Goal: Task Accomplishment & Management: Complete application form

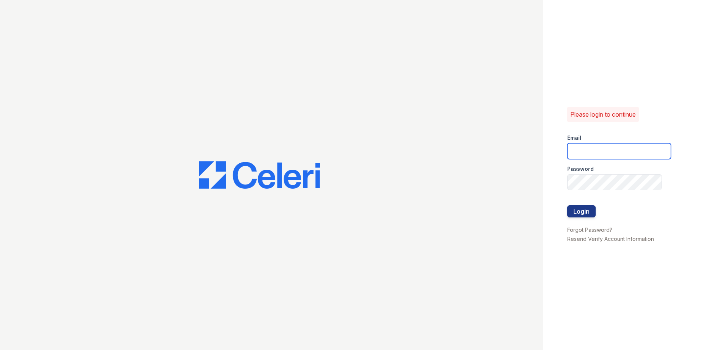
type input "arriveinnerharbor@trinity-pm.com"
click at [574, 204] on div at bounding box center [619, 197] width 104 height 15
click at [572, 205] on form "Email arriveinnerharbor@trinity-pm.com Password Login" at bounding box center [619, 176] width 104 height 97
click at [571, 208] on button "Login" at bounding box center [581, 211] width 28 height 12
drag, startPoint x: 572, startPoint y: 207, endPoint x: 568, endPoint y: 213, distance: 7.1
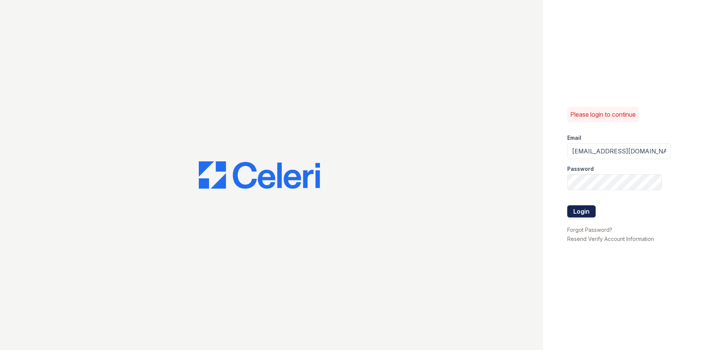
click at [568, 215] on button "Login" at bounding box center [581, 211] width 28 height 12
click at [567, 212] on div "Please login to continue Email arriveinnerharbor@trinity-pm.com Password Login …" at bounding box center [633, 175] width 181 height 350
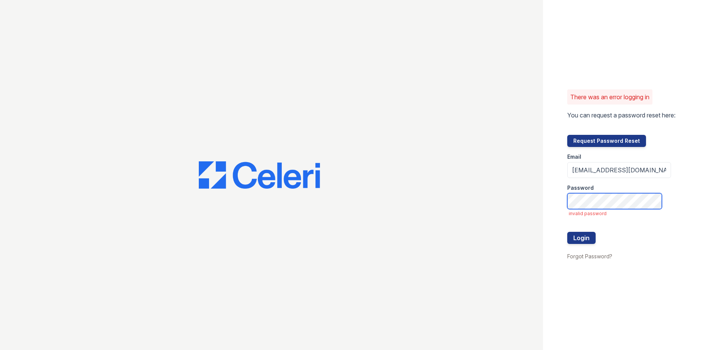
click at [417, 175] on div "There was an error logging in You can request a password reset here: Request Pa…" at bounding box center [362, 175] width 724 height 350
click at [572, 235] on button "Login" at bounding box center [581, 238] width 28 height 12
drag, startPoint x: 572, startPoint y: 235, endPoint x: 567, endPoint y: 231, distance: 6.2
click at [570, 235] on button "Login" at bounding box center [581, 238] width 28 height 12
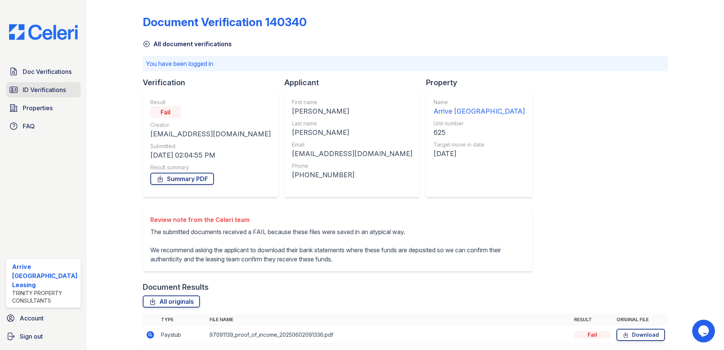
click at [52, 88] on span "ID Verifications" at bounding box center [44, 89] width 43 height 9
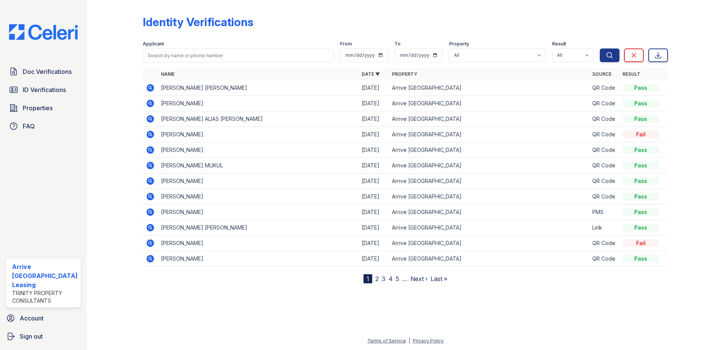
click at [48, 71] on span "Doc Verifications" at bounding box center [47, 71] width 49 height 9
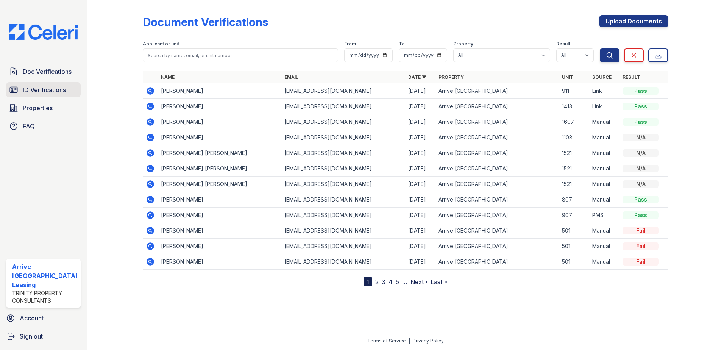
click at [47, 93] on span "ID Verifications" at bounding box center [44, 89] width 43 height 9
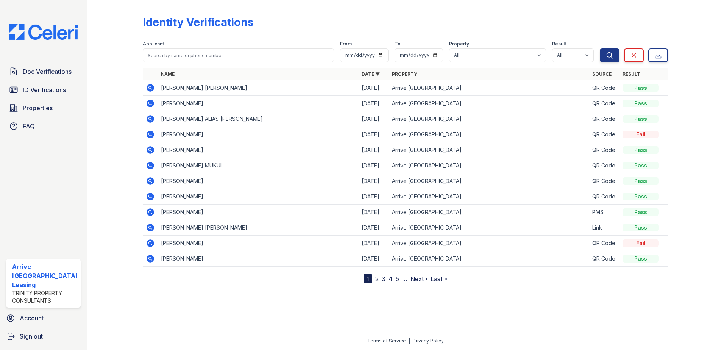
click at [47, 75] on span "Doc Verifications" at bounding box center [47, 71] width 49 height 9
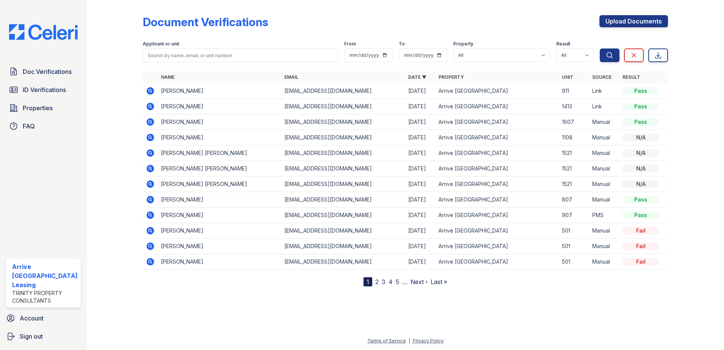
click at [57, 98] on div "Doc Verifications ID Verifications Properties FAQ" at bounding box center [43, 99] width 81 height 70
click at [56, 75] on span "Doc Verifications" at bounding box center [47, 71] width 49 height 9
click at [67, 94] on link "ID Verifications" at bounding box center [43, 89] width 75 height 15
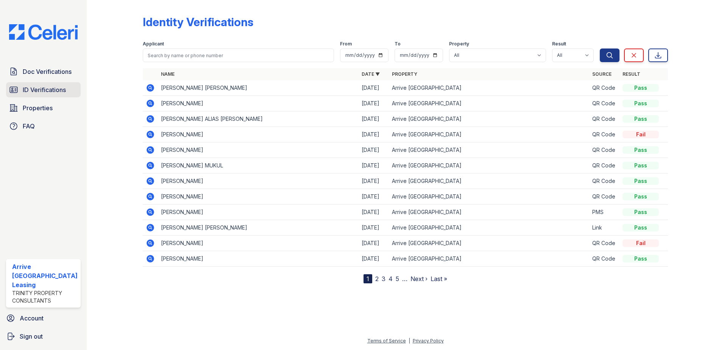
click at [51, 84] on link "ID Verifications" at bounding box center [43, 89] width 75 height 15
click at [51, 68] on span "Doc Verifications" at bounding box center [47, 71] width 49 height 9
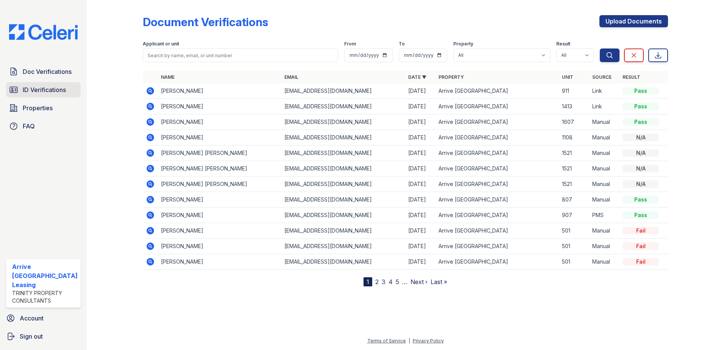
click at [40, 89] on span "ID Verifications" at bounding box center [44, 89] width 43 height 9
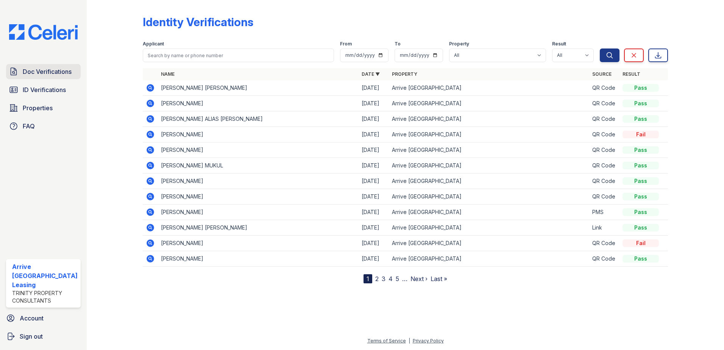
click at [56, 66] on link "Doc Verifications" at bounding box center [43, 71] width 75 height 15
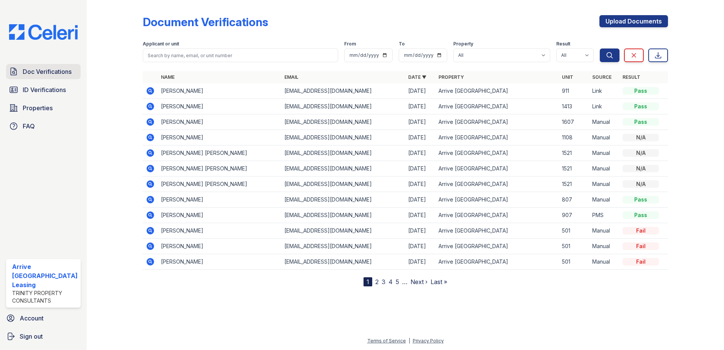
click at [58, 70] on span "Doc Verifications" at bounding box center [47, 71] width 49 height 9
click at [57, 92] on span "ID Verifications" at bounding box center [44, 89] width 43 height 9
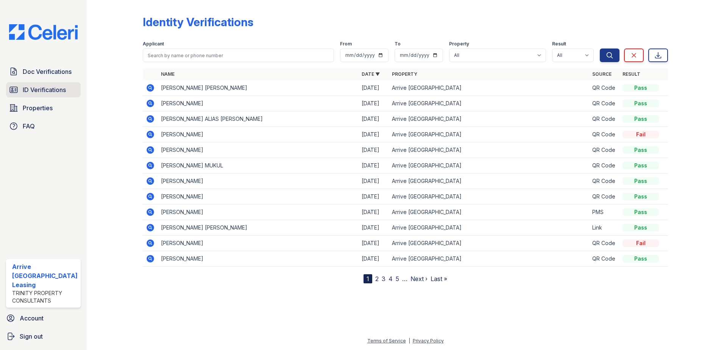
click at [72, 90] on link "ID Verifications" at bounding box center [43, 89] width 75 height 15
click at [62, 81] on div "Doc Verifications ID Verifications Properties FAQ" at bounding box center [43, 99] width 81 height 70
click at [60, 74] on span "Doc Verifications" at bounding box center [47, 71] width 49 height 9
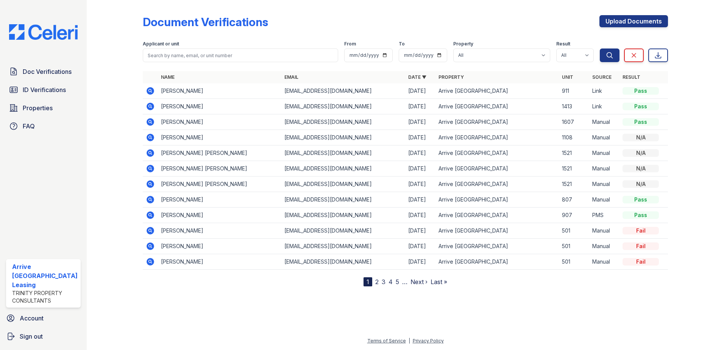
click at [148, 93] on icon at bounding box center [150, 91] width 8 height 8
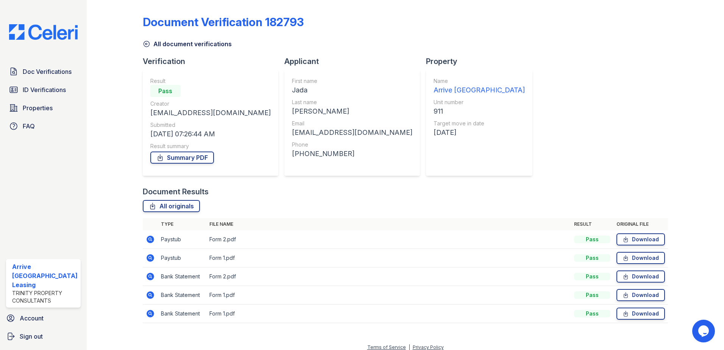
drag, startPoint x: 153, startPoint y: 260, endPoint x: 234, endPoint y: 246, distance: 82.6
click at [153, 259] on icon at bounding box center [150, 257] width 9 height 9
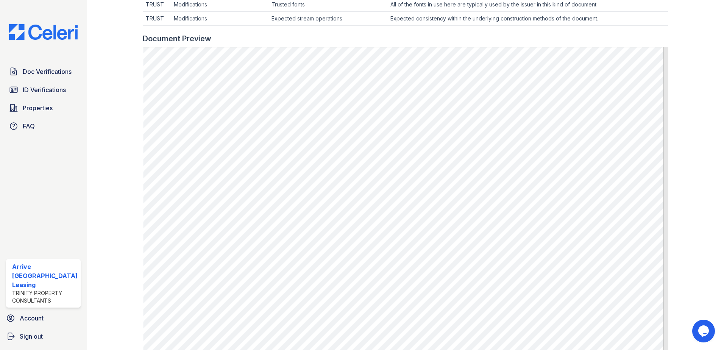
scroll to position [303, 0]
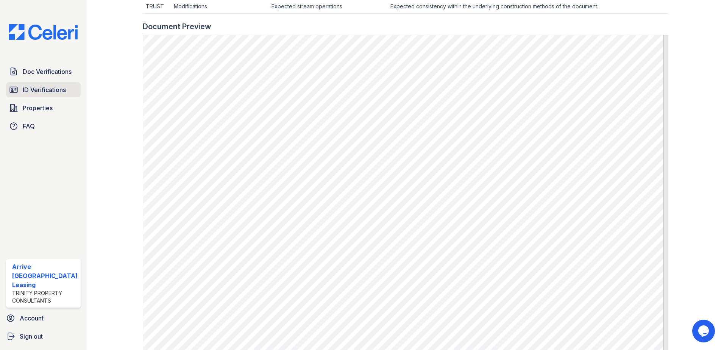
drag, startPoint x: 77, startPoint y: 82, endPoint x: 53, endPoint y: 88, distance: 24.2
click at [77, 82] on div "Doc Verifications ID Verifications Properties FAQ" at bounding box center [43, 99] width 81 height 70
click at [53, 88] on span "ID Verifications" at bounding box center [44, 89] width 43 height 9
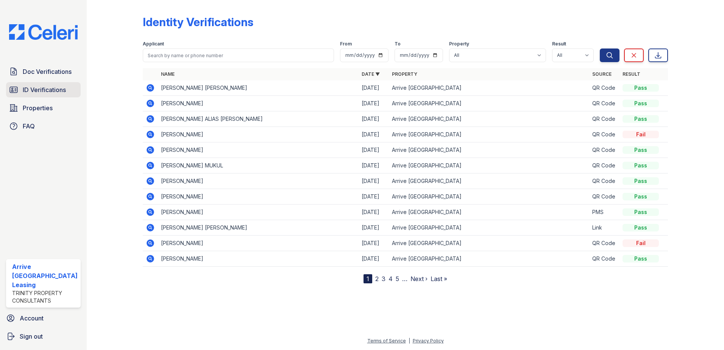
drag, startPoint x: 36, startPoint y: 113, endPoint x: 33, endPoint y: 85, distance: 27.8
click at [36, 112] on link "Properties" at bounding box center [43, 107] width 75 height 15
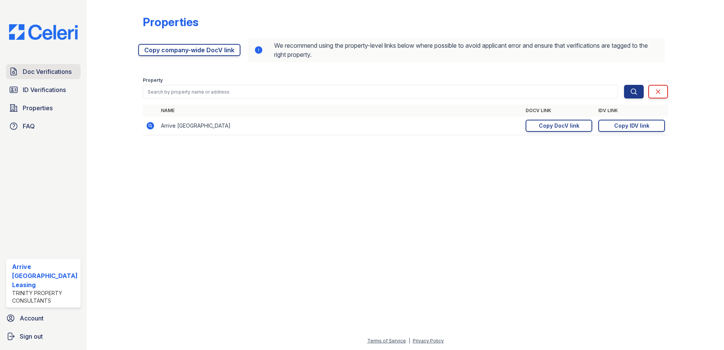
drag, startPoint x: 48, startPoint y: 68, endPoint x: 50, endPoint y: 90, distance: 21.7
click at [49, 69] on span "Doc Verifications" at bounding box center [47, 71] width 49 height 9
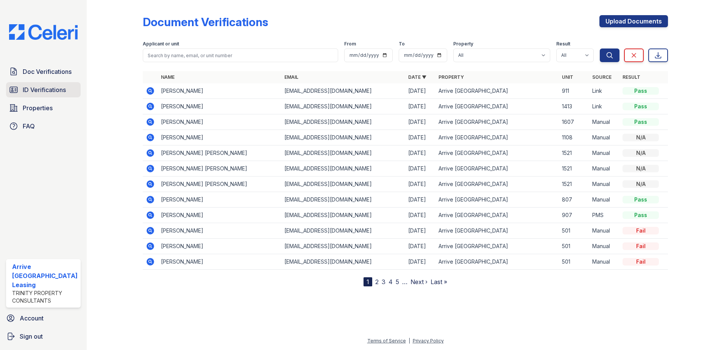
drag, startPoint x: 53, startPoint y: 70, endPoint x: 67, endPoint y: 82, distance: 18.0
click at [53, 70] on span "Doc Verifications" at bounding box center [47, 71] width 49 height 9
click at [150, 93] on icon at bounding box center [150, 91] width 8 height 8
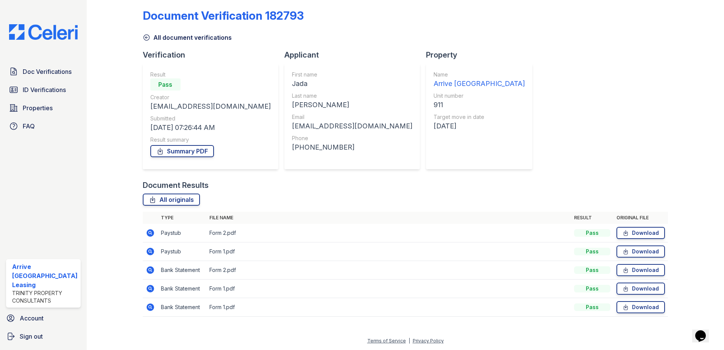
click at [146, 308] on icon at bounding box center [150, 307] width 8 height 8
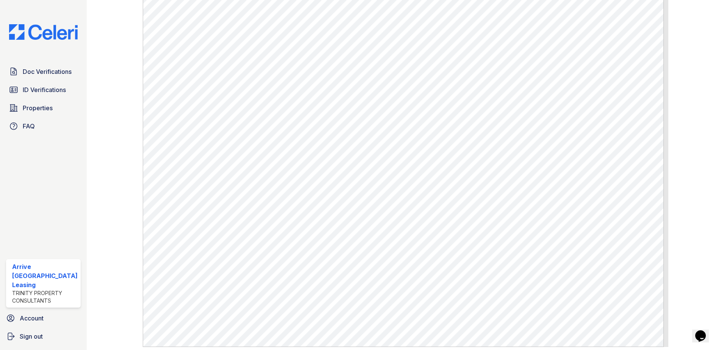
scroll to position [303, 0]
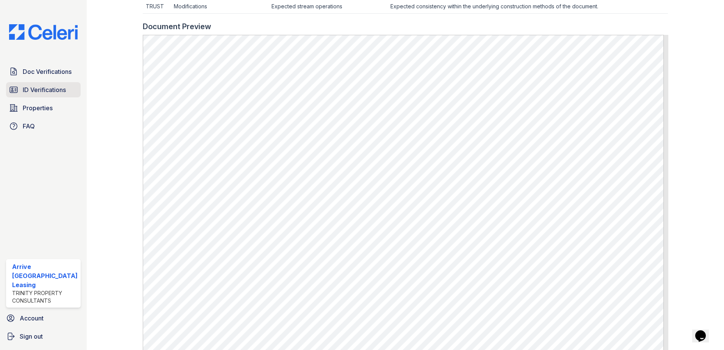
click at [42, 88] on span "ID Verifications" at bounding box center [44, 89] width 43 height 9
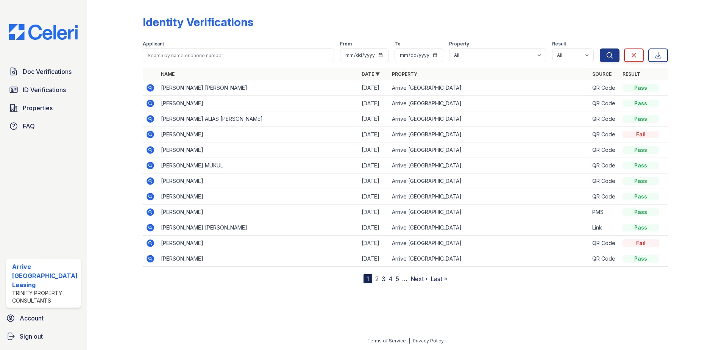
click at [41, 66] on link "Doc Verifications" at bounding box center [43, 71] width 75 height 15
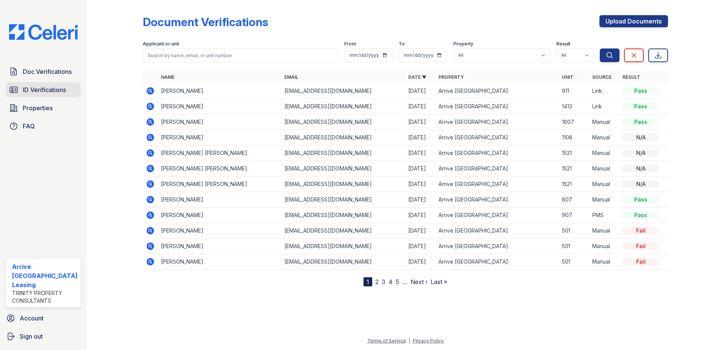
click at [51, 93] on span "ID Verifications" at bounding box center [44, 89] width 43 height 9
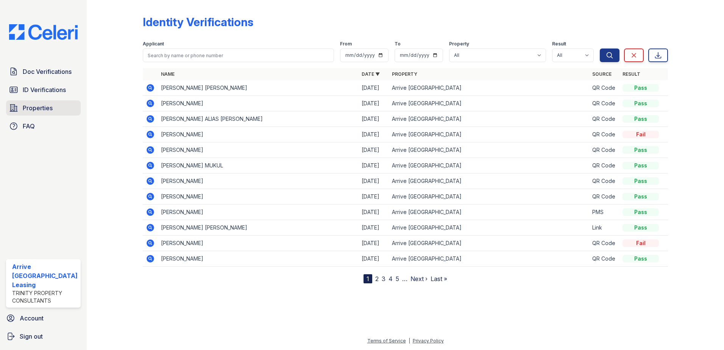
click at [45, 108] on span "Properties" at bounding box center [38, 107] width 30 height 9
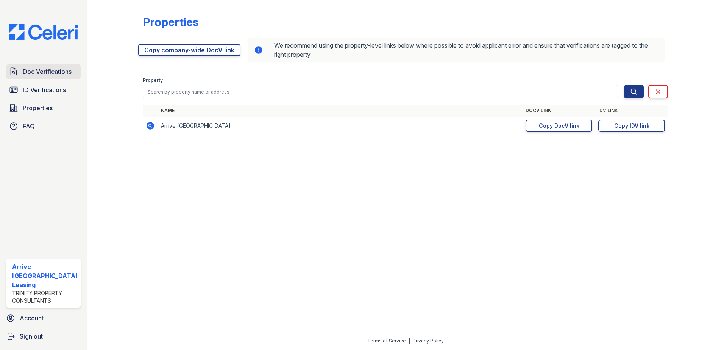
click at [48, 78] on link "Doc Verifications" at bounding box center [43, 71] width 75 height 15
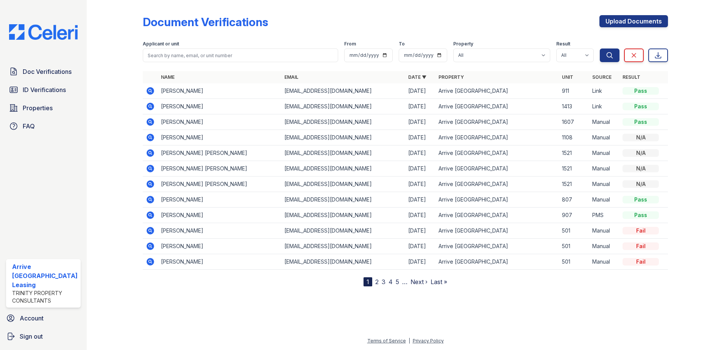
click at [148, 90] on icon at bounding box center [150, 91] width 8 height 8
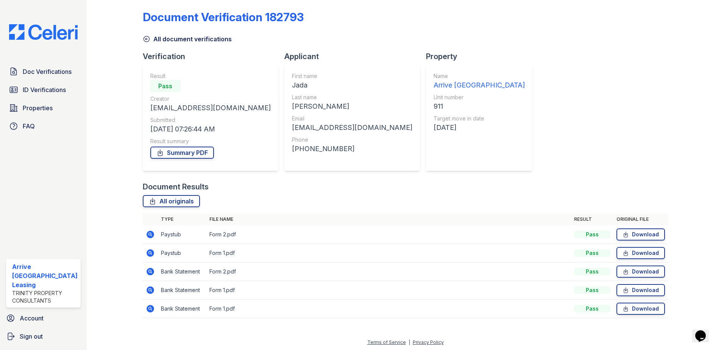
scroll to position [6, 0]
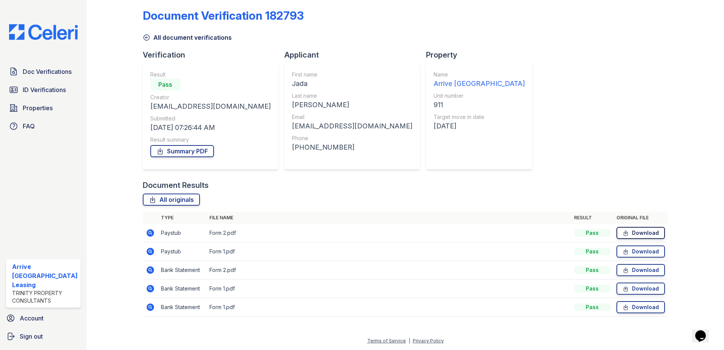
click at [651, 232] on link "Download" at bounding box center [640, 233] width 48 height 12
click at [642, 252] on link "Download" at bounding box center [640, 251] width 48 height 12
click at [147, 253] on icon at bounding box center [150, 252] width 8 height 8
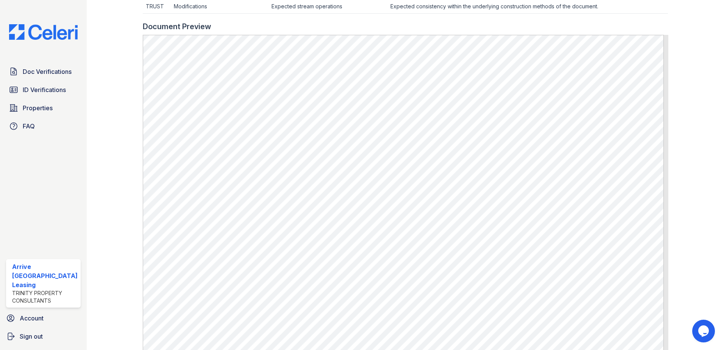
scroll to position [341, 0]
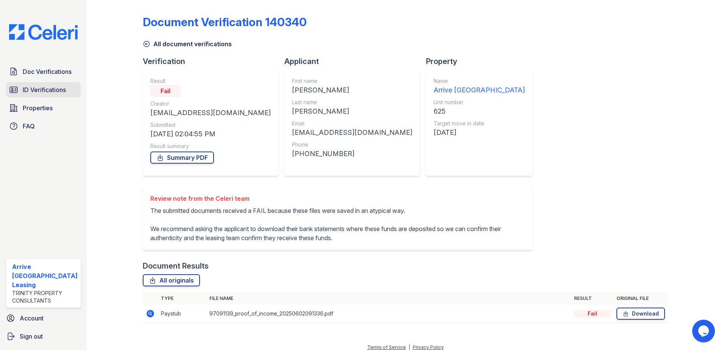
click at [44, 87] on span "ID Verifications" at bounding box center [44, 89] width 43 height 9
drag, startPoint x: 44, startPoint y: 87, endPoint x: 55, endPoint y: 80, distance: 13.3
click at [44, 86] on span "ID Verifications" at bounding box center [44, 89] width 43 height 9
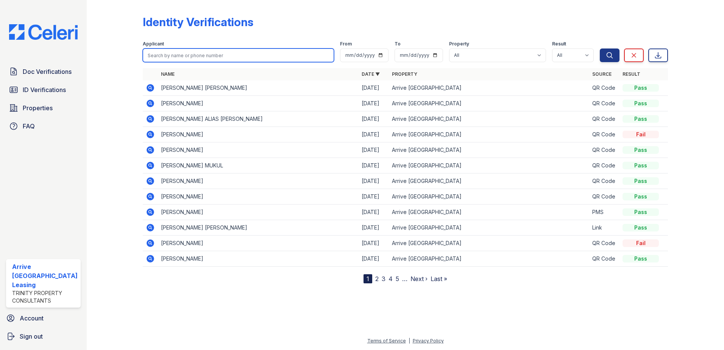
click at [191, 58] on input "search" at bounding box center [239, 55] width 192 height 14
drag, startPoint x: 191, startPoint y: 58, endPoint x: 163, endPoint y: 50, distance: 29.0
click at [190, 56] on input "search" at bounding box center [239, 55] width 192 height 14
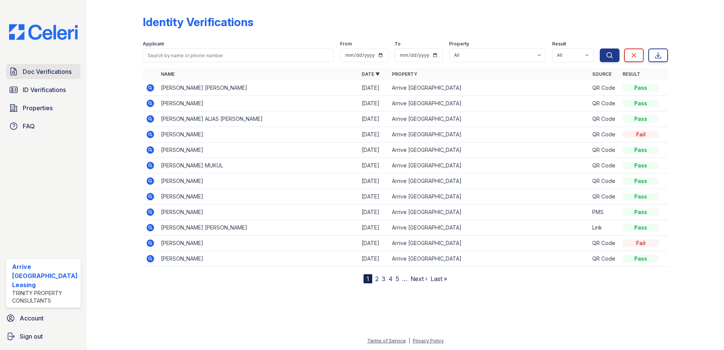
click at [63, 69] on span "Doc Verifications" at bounding box center [47, 71] width 49 height 9
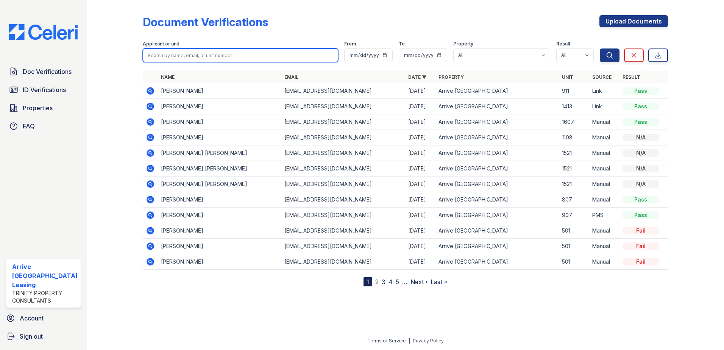
click at [218, 57] on input "search" at bounding box center [241, 55] width 196 height 14
click at [221, 55] on input "search" at bounding box center [241, 55] width 196 height 14
type input "c"
type input "[PERSON_NAME]"
click at [600, 48] on button "Search" at bounding box center [610, 55] width 20 height 14
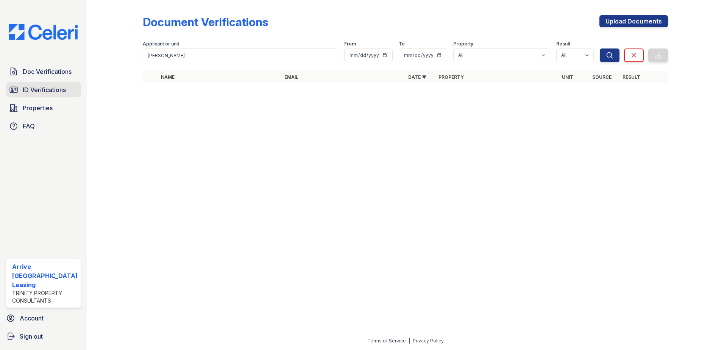
click at [34, 96] on link "ID Verifications" at bounding box center [43, 89] width 75 height 15
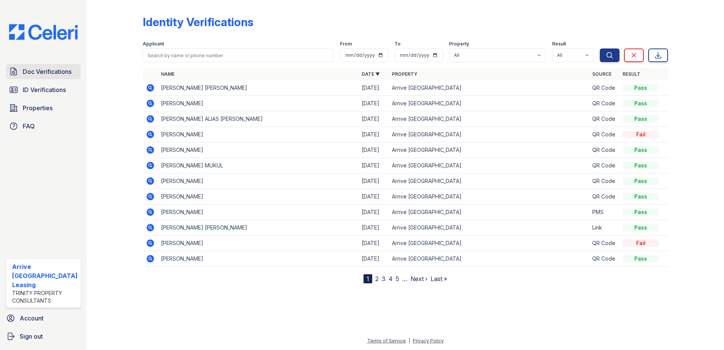
click at [37, 71] on span "Doc Verifications" at bounding box center [47, 71] width 49 height 9
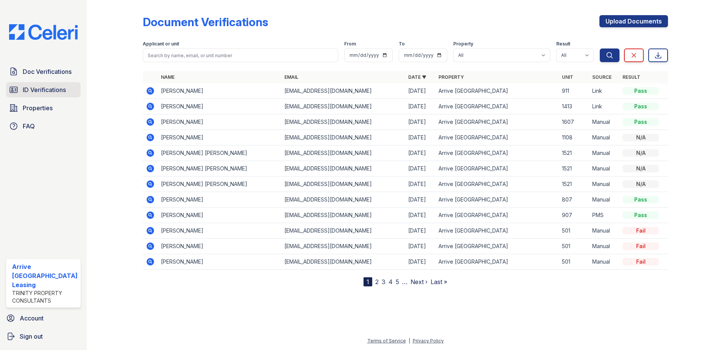
click at [59, 94] on span "ID Verifications" at bounding box center [44, 89] width 43 height 9
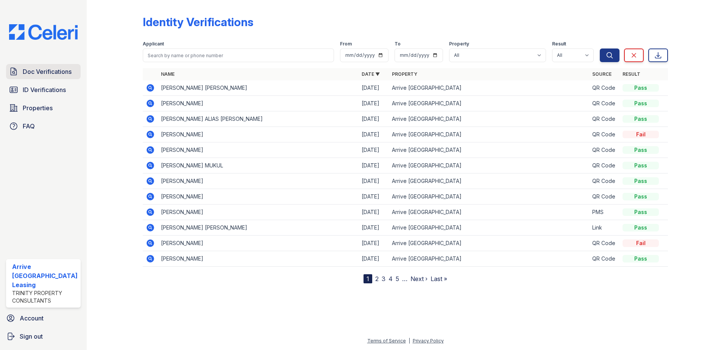
click at [64, 76] on link "Doc Verifications" at bounding box center [43, 71] width 75 height 15
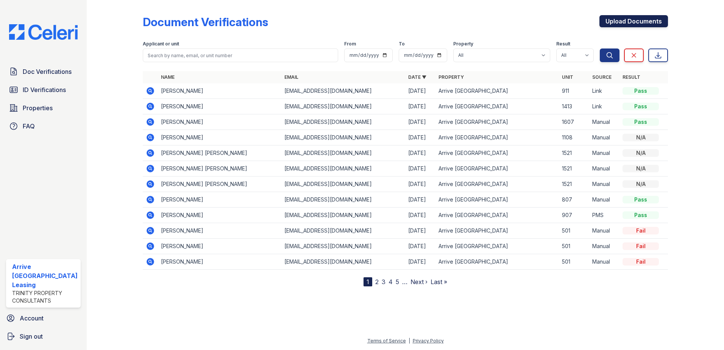
click at [649, 19] on link "Upload Documents" at bounding box center [633, 21] width 69 height 12
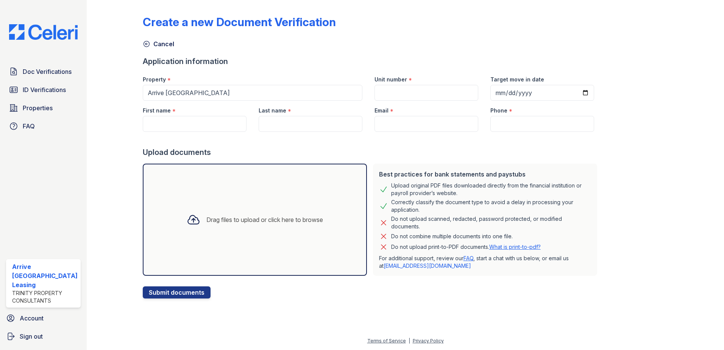
click at [295, 218] on div "Drag files to upload or click here to browse" at bounding box center [264, 219] width 117 height 9
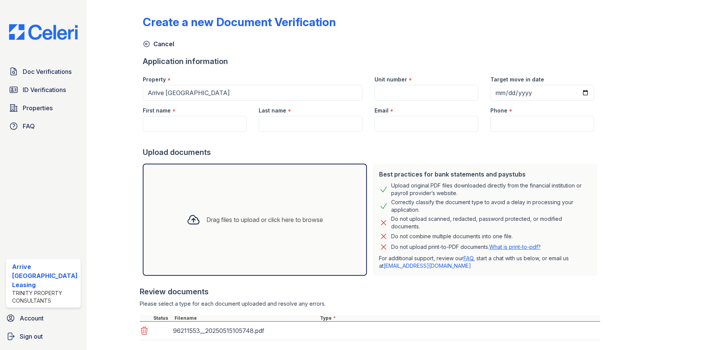
click at [255, 238] on div "Drag files to upload or click here to browse" at bounding box center [255, 220] width 224 height 112
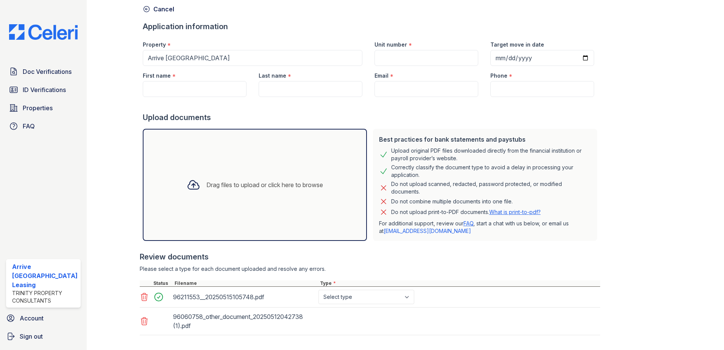
scroll to position [73, 0]
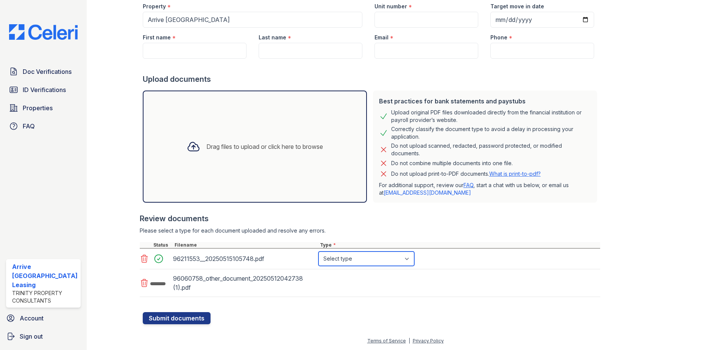
click at [339, 257] on select "Select type Paystub Bank Statement Offer Letter Tax Documents Benefit Award Let…" at bounding box center [366, 258] width 96 height 14
click at [350, 266] on div "96211553__20250515105748.pdf Select type Paystub Bank Statement Offer Letter Ta…" at bounding box center [370, 258] width 460 height 21
click at [355, 259] on select "Select type Paystub Bank Statement Offer Letter Tax Documents Benefit Award Let…" at bounding box center [366, 258] width 96 height 14
select select "benefit_award_letter"
click at [318, 251] on select "Select type Paystub Bank Statement Offer Letter Tax Documents Benefit Award Let…" at bounding box center [366, 258] width 96 height 14
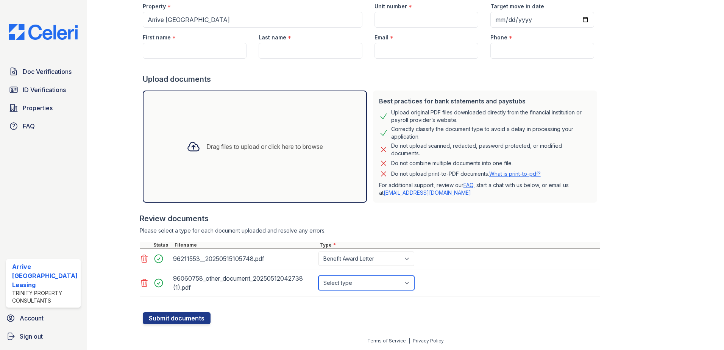
click at [380, 285] on select "Select type Paystub Bank Statement Offer Letter Tax Documents Benefit Award Let…" at bounding box center [366, 283] width 96 height 14
select select "benefit_award_letter"
click at [318, 276] on select "Select type Paystub Bank Statement Offer Letter Tax Documents Benefit Award Let…" at bounding box center [366, 283] width 96 height 14
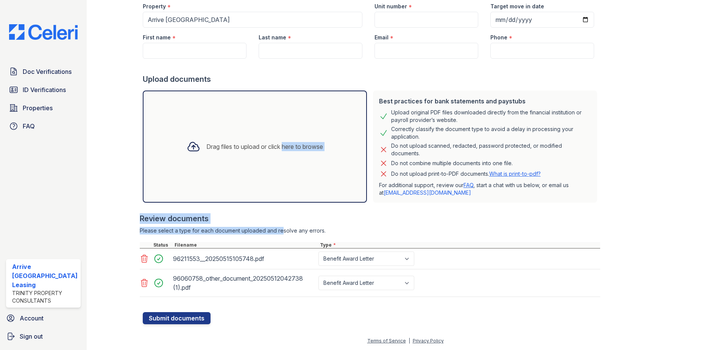
drag, startPoint x: 277, startPoint y: 178, endPoint x: 277, endPoint y: 225, distance: 47.3
click at [277, 225] on div "Best practices for bank statements and paystubs Upload original PDF files downl…" at bounding box center [370, 195] width 460 height 217
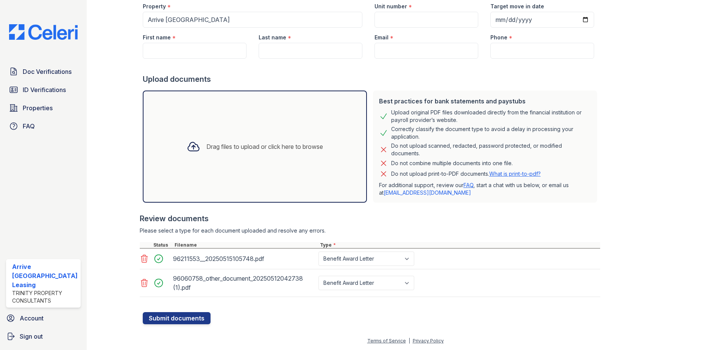
click at [217, 59] on div at bounding box center [371, 66] width 457 height 15
click at [217, 51] on input "First name" at bounding box center [195, 51] width 104 height 16
drag, startPoint x: 217, startPoint y: 52, endPoint x: 215, endPoint y: 56, distance: 4.6
click at [217, 53] on input "First name" at bounding box center [195, 51] width 104 height 16
type input "denn"
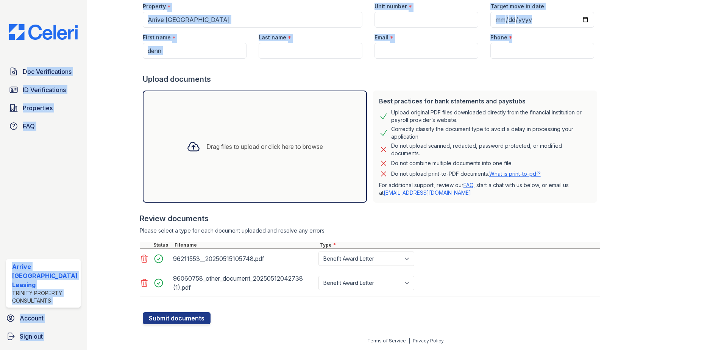
drag, startPoint x: 198, startPoint y: 59, endPoint x: -2, endPoint y: 54, distance: 199.5
click at [0, 54] on html "Doc Verifications ID Verifications Properties FAQ Arrive [GEOGRAPHIC_DATA] Leas…" at bounding box center [362, 175] width 724 height 350
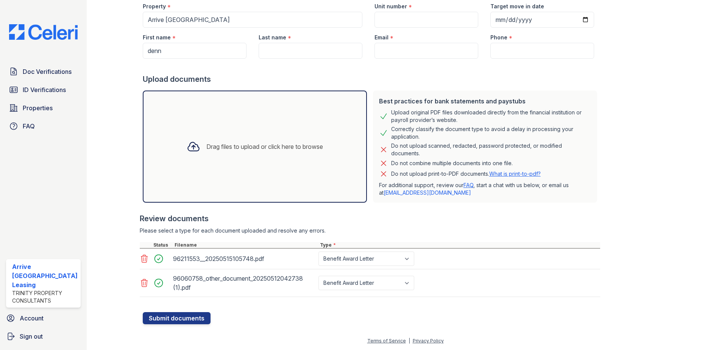
click at [336, 81] on div "Upload documents" at bounding box center [371, 79] width 457 height 11
drag, startPoint x: 334, startPoint y: 79, endPoint x: 402, endPoint y: 83, distance: 67.5
click at [335, 79] on div "Upload documents" at bounding box center [371, 79] width 457 height 11
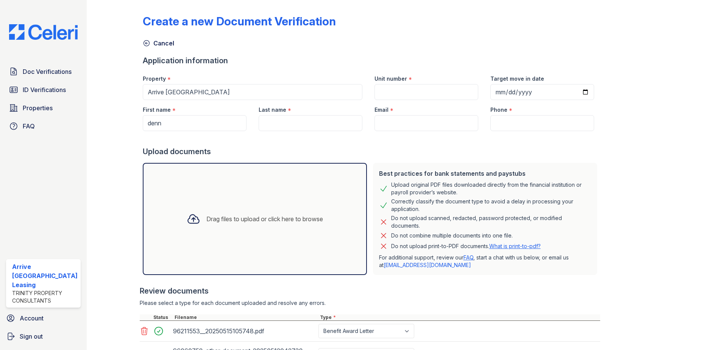
scroll to position [0, 0]
click at [201, 119] on input "denn" at bounding box center [195, 124] width 104 height 16
drag, startPoint x: 201, startPoint y: 119, endPoint x: 107, endPoint y: 113, distance: 94.4
click at [107, 113] on div "Create a new Document Verification Cancel Application information Property * Ar…" at bounding box center [405, 204] width 613 height 409
type input "[PERSON_NAME]"
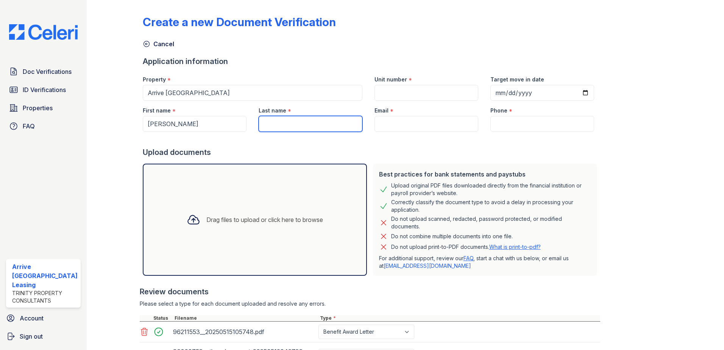
click at [317, 119] on input "Last name" at bounding box center [311, 124] width 104 height 16
type input "[PERSON_NAME]"
drag, startPoint x: 380, startPoint y: 124, endPoint x: 377, endPoint y: 127, distance: 4.0
click at [377, 127] on input "Email" at bounding box center [426, 124] width 104 height 16
drag, startPoint x: 422, startPoint y: 132, endPoint x: 423, endPoint y: 126, distance: 6.2
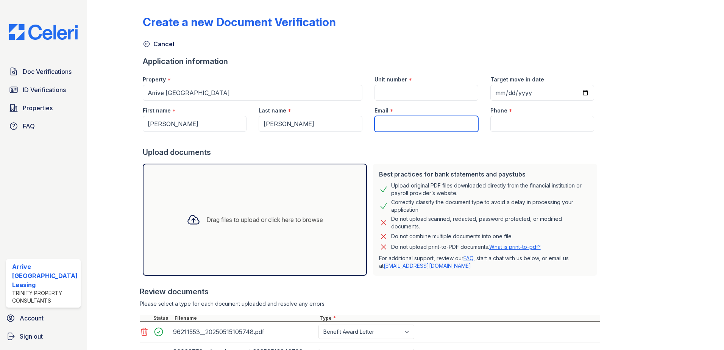
paste input "dennymo8580@"
click at [418, 92] on input "Unit number" at bounding box center [426, 93] width 104 height 16
click at [416, 92] on input "Unit number" at bounding box center [426, 93] width 104 height 16
click at [554, 118] on input "Phone" at bounding box center [542, 124] width 104 height 16
click at [431, 126] on input "dennymo8580@" at bounding box center [426, 124] width 104 height 16
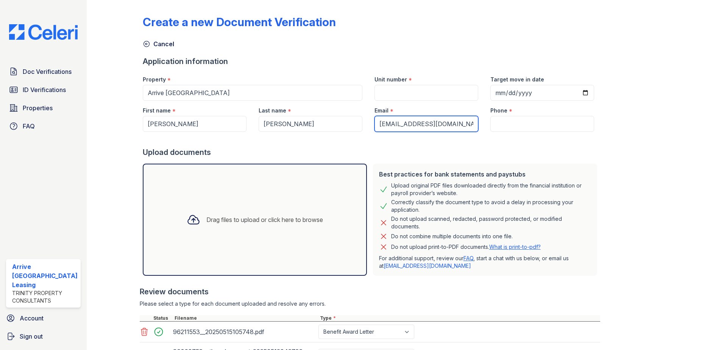
type input "[EMAIL_ADDRESS][DOMAIN_NAME],"
drag, startPoint x: 453, startPoint y: 121, endPoint x: 301, endPoint y: 107, distance: 152.1
click at [301, 107] on div "First name * [PERSON_NAME] Last name * [PERSON_NAME] Email * [EMAIL_ADDRESS][DO…" at bounding box center [368, 116] width 463 height 31
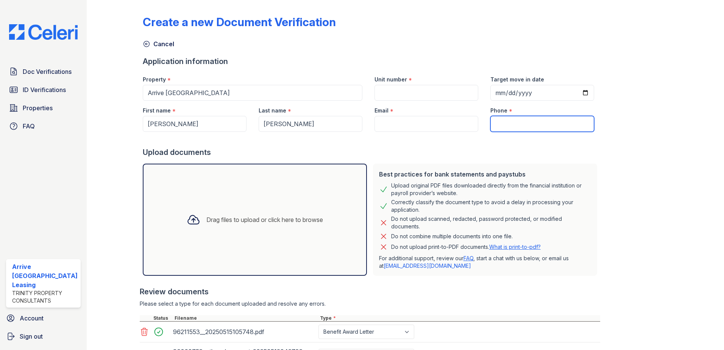
drag, startPoint x: 442, startPoint y: 124, endPoint x: 528, endPoint y: 119, distance: 85.3
click at [528, 117] on input "Phone" at bounding box center [542, 124] width 104 height 16
click at [529, 122] on input "Phone" at bounding box center [542, 124] width 104 height 16
paste input "[PHONE_NUMBER]"
type input "[PHONE_NUMBER]"
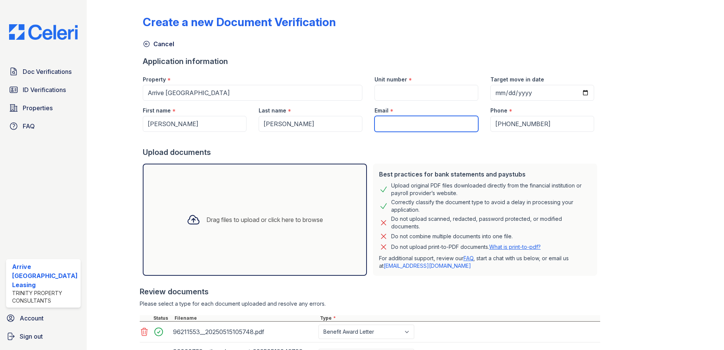
click at [442, 128] on input "Email" at bounding box center [426, 124] width 104 height 16
drag, startPoint x: 423, startPoint y: 124, endPoint x: 402, endPoint y: 125, distance: 21.6
click at [402, 125] on input "[PERSON_NAME]" at bounding box center [426, 124] width 104 height 16
paste input "dennymo8580"
drag, startPoint x: 391, startPoint y: 124, endPoint x: 362, endPoint y: 117, distance: 30.2
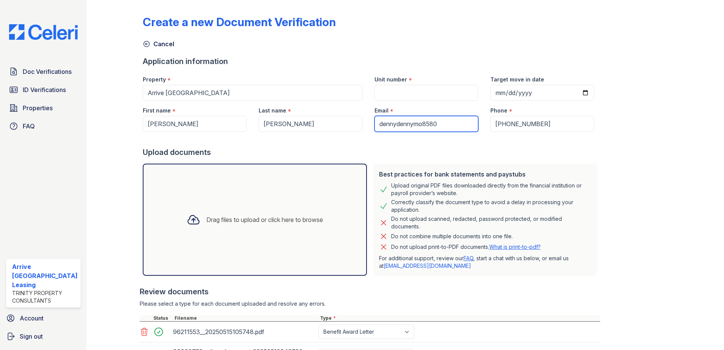
click at [361, 118] on div "First name * [PERSON_NAME] Last name * [PERSON_NAME] Email * dennydennymo8580 P…" at bounding box center [368, 116] width 463 height 31
click at [424, 126] on input "dennymo8580" at bounding box center [426, 124] width 104 height 16
type input "[EMAIL_ADDRESS][DOMAIN_NAME]"
click at [419, 96] on input "Unit number" at bounding box center [426, 93] width 104 height 16
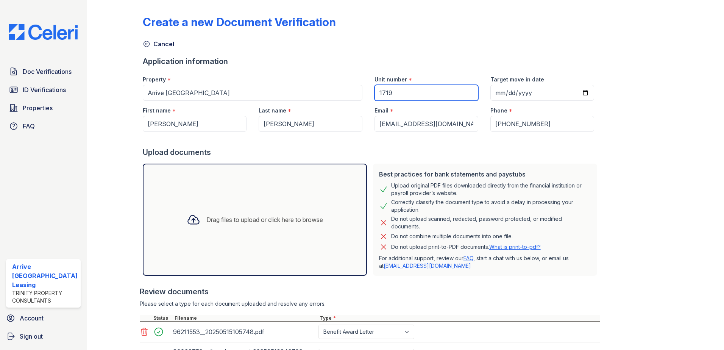
type input "1719"
click at [578, 93] on input "Target move in date" at bounding box center [542, 93] width 104 height 16
click at [572, 93] on input "Target move in date" at bounding box center [542, 93] width 104 height 16
type input "[DATE]"
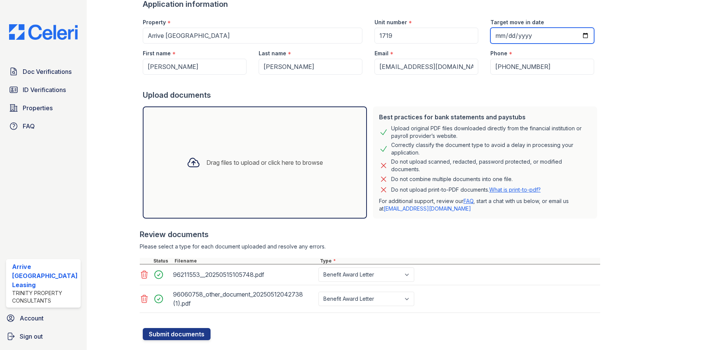
scroll to position [73, 0]
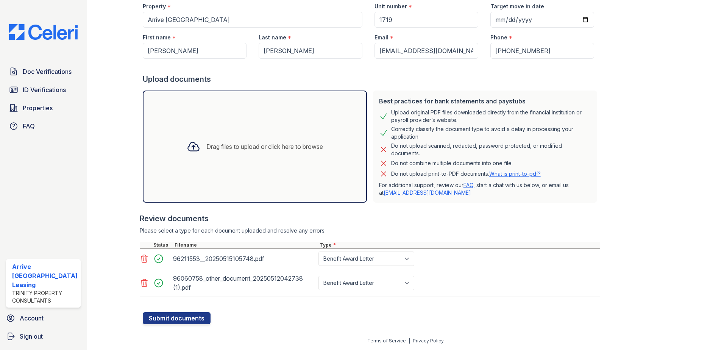
click at [190, 312] on div at bounding box center [371, 308] width 457 height 8
click at [196, 324] on button "Submit documents" at bounding box center [177, 318] width 68 height 12
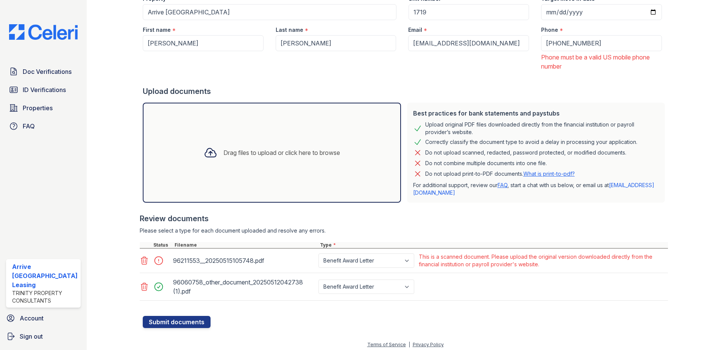
scroll to position [106, 0]
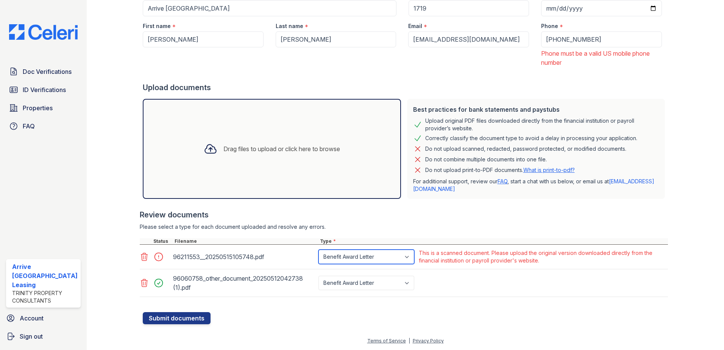
click at [396, 261] on select "Paystub Bank Statement Offer Letter Tax Documents Benefit Award Letter Investme…" at bounding box center [366, 256] width 96 height 14
click at [140, 259] on icon at bounding box center [144, 256] width 9 height 9
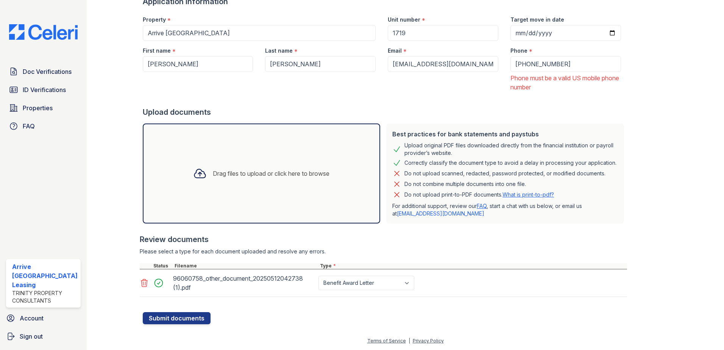
click at [293, 174] on div "Drag files to upload or click here to browse" at bounding box center [271, 173] width 117 height 9
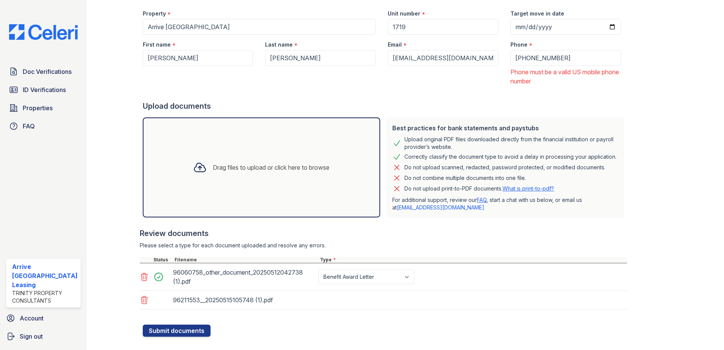
scroll to position [106, 0]
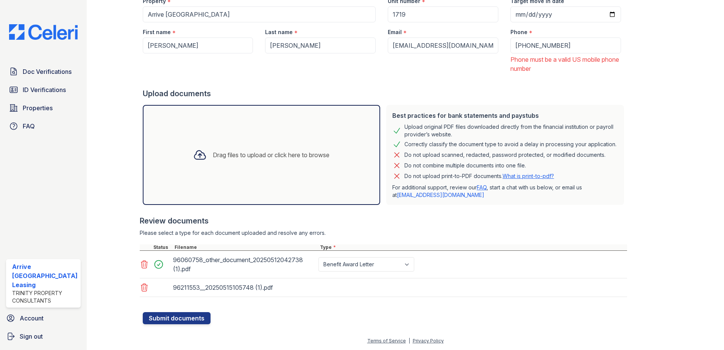
click at [99, 51] on div at bounding box center [121, 113] width 44 height 421
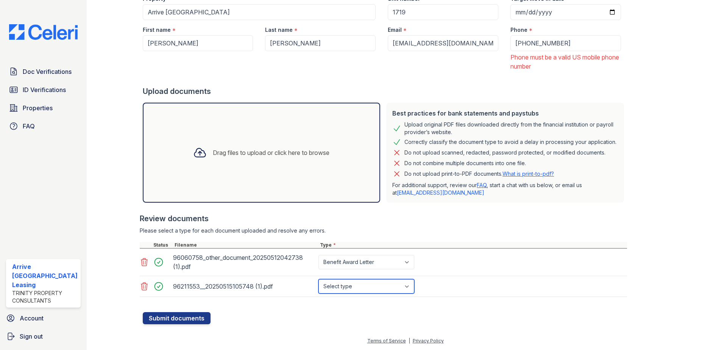
click at [356, 289] on select "Select type Paystub Bank Statement Offer Letter Tax Documents Benefit Award Let…" at bounding box center [366, 286] width 96 height 14
select select "offer_letter"
click at [318, 281] on select "Select type Paystub Bank Statement Offer Letter Tax Documents Benefit Award Let…" at bounding box center [366, 286] width 96 height 14
click at [196, 320] on button "Submit documents" at bounding box center [177, 318] width 68 height 12
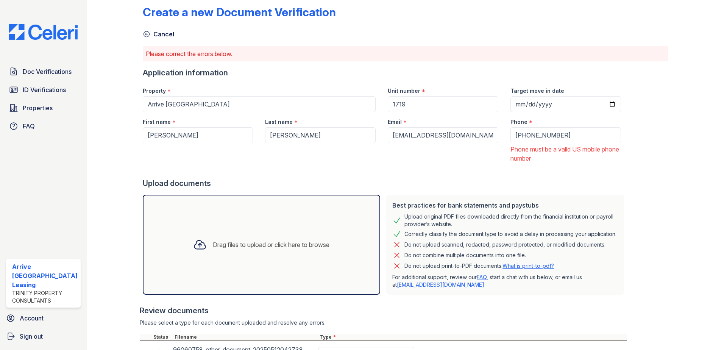
scroll to position [38, 0]
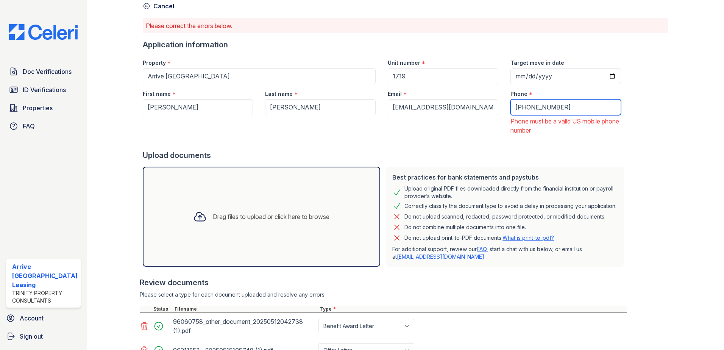
click at [565, 104] on input "[PHONE_NUMBER]" at bounding box center [565, 107] width 111 height 16
drag, startPoint x: 566, startPoint y: 107, endPoint x: 556, endPoint y: 107, distance: 10.2
click at [565, 107] on input "[PHONE_NUMBER]" at bounding box center [565, 107] width 111 height 16
click at [510, 106] on input "[PHONE_NUMBER]" at bounding box center [565, 107] width 111 height 16
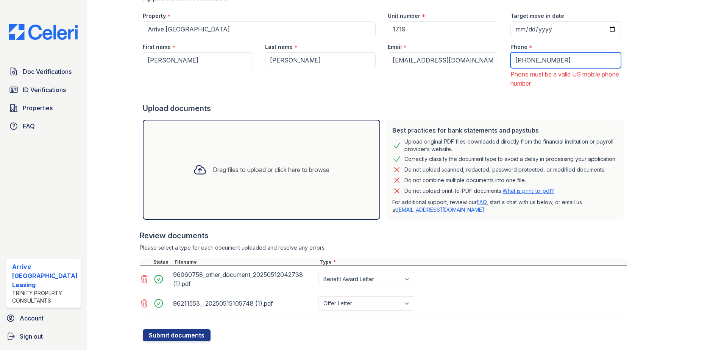
scroll to position [108, 0]
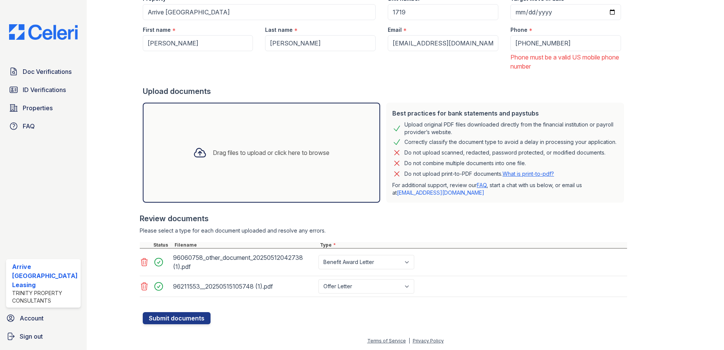
click at [188, 325] on div "Create a new Document Verification Cancel Please correct the errors below. Appl…" at bounding box center [405, 117] width 613 height 438
click at [510, 38] on input "[PHONE_NUMBER]" at bounding box center [565, 43] width 111 height 16
type input "4437208826"
click at [179, 318] on button "Submit documents" at bounding box center [177, 318] width 68 height 12
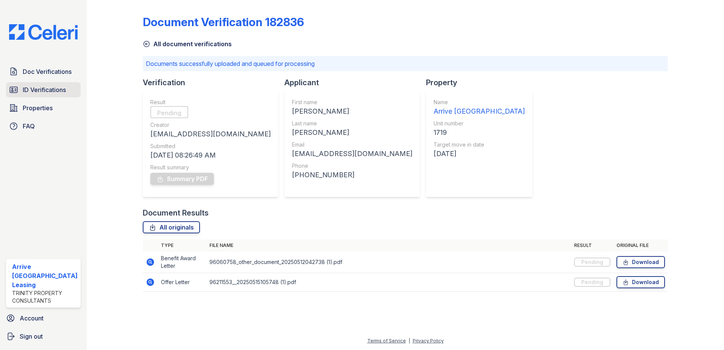
click at [67, 86] on link "ID Verifications" at bounding box center [43, 89] width 75 height 15
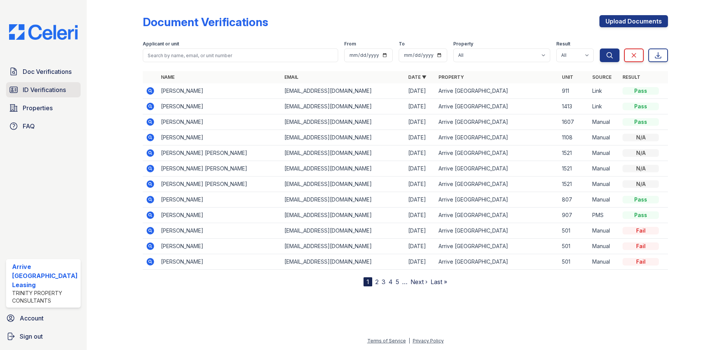
click at [60, 88] on span "ID Verifications" at bounding box center [44, 89] width 43 height 9
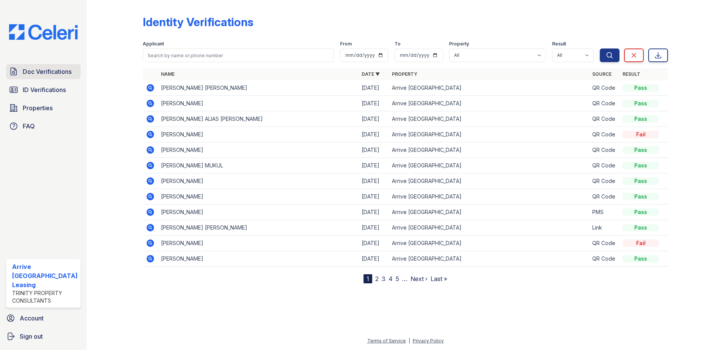
click at [48, 67] on span "Doc Verifications" at bounding box center [47, 71] width 49 height 9
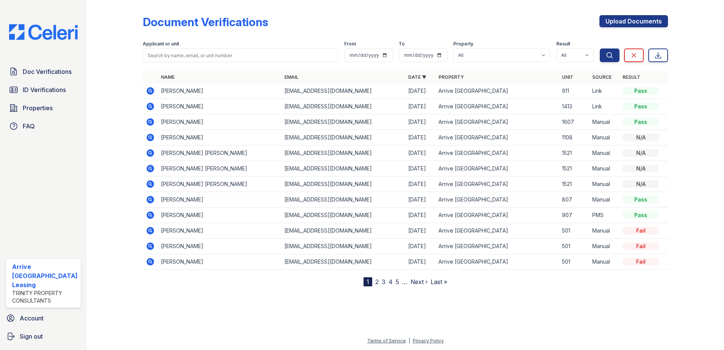
click at [48, 90] on span "ID Verifications" at bounding box center [44, 89] width 43 height 9
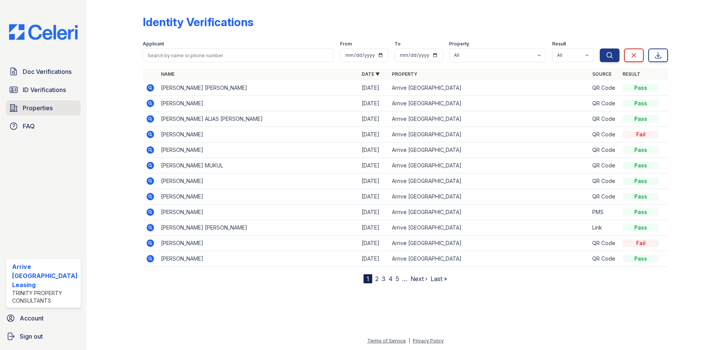
click at [37, 102] on link "Properties" at bounding box center [43, 107] width 75 height 15
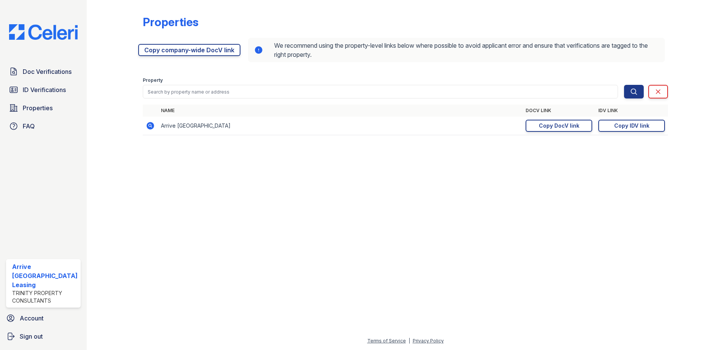
click at [37, 104] on span "Properties" at bounding box center [38, 107] width 30 height 9
click at [49, 92] on span "ID Verifications" at bounding box center [44, 89] width 43 height 9
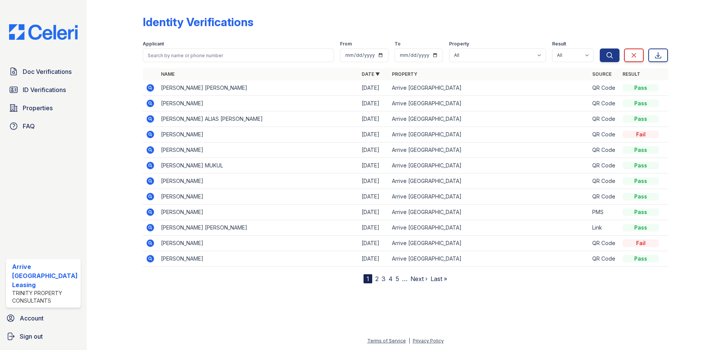
click at [58, 67] on span "Doc Verifications" at bounding box center [47, 71] width 49 height 9
